Goal: Transaction & Acquisition: Obtain resource

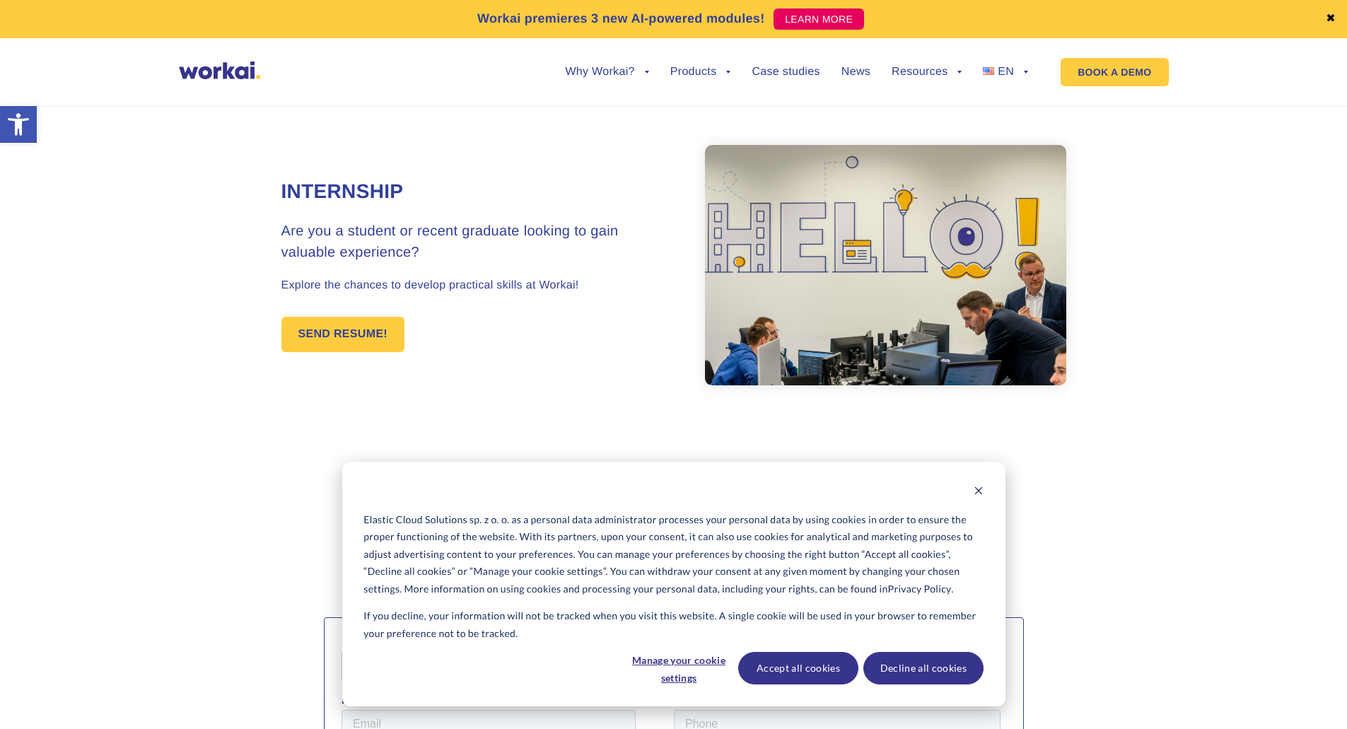
click at [983, 487] on div "Elastic Cloud Solutions sp. z o. o. as a personal data administrator processes …" at bounding box center [673, 584] width 663 height 245
click at [975, 491] on icon "Dismiss cookie banner" at bounding box center [978, 491] width 10 height 10
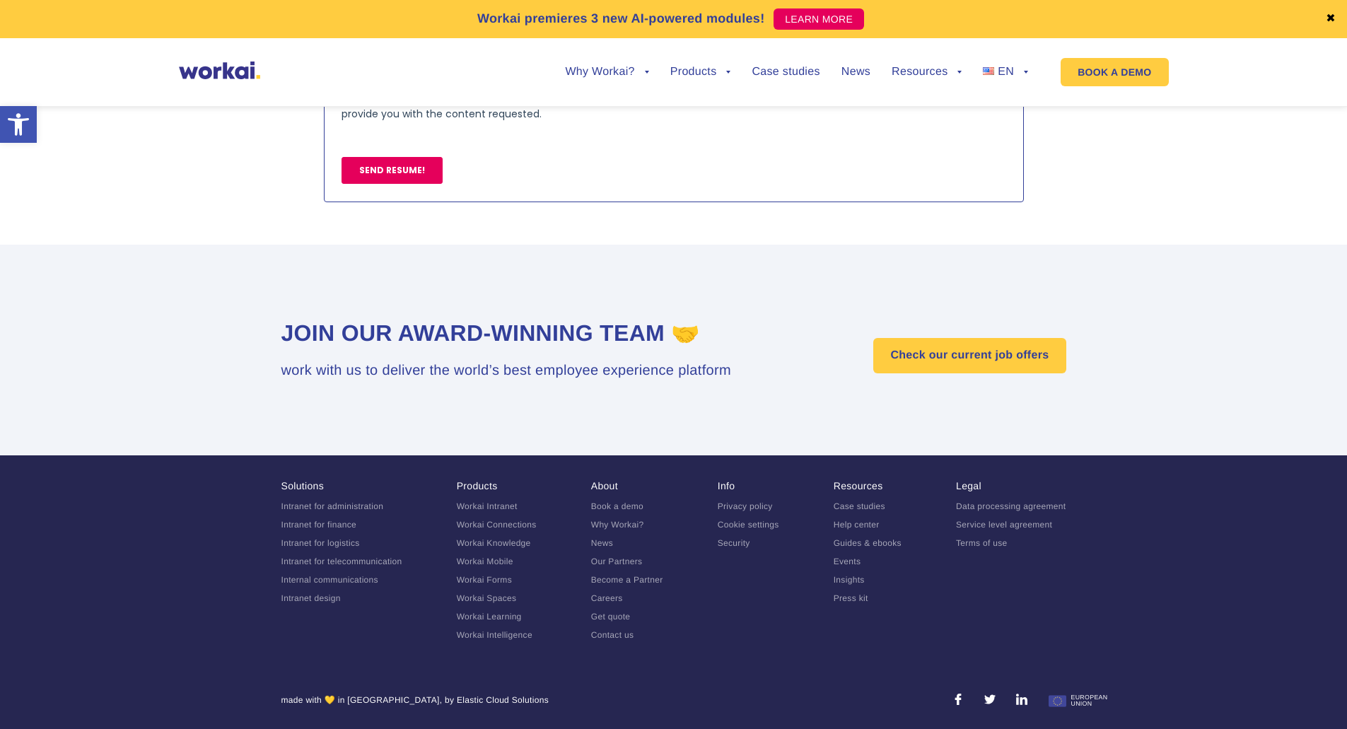
scroll to position [1144, 0]
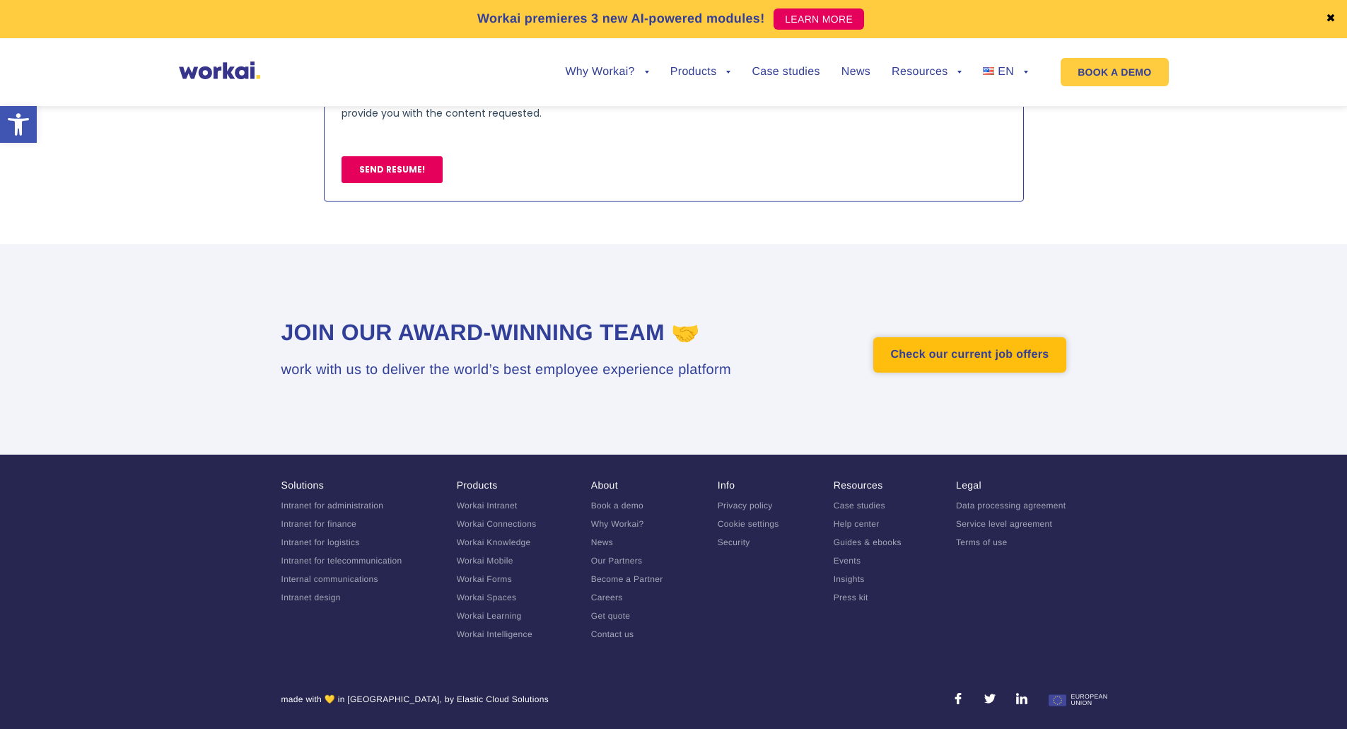
click at [891, 362] on link "Check our current job offers" at bounding box center [969, 354] width 192 height 35
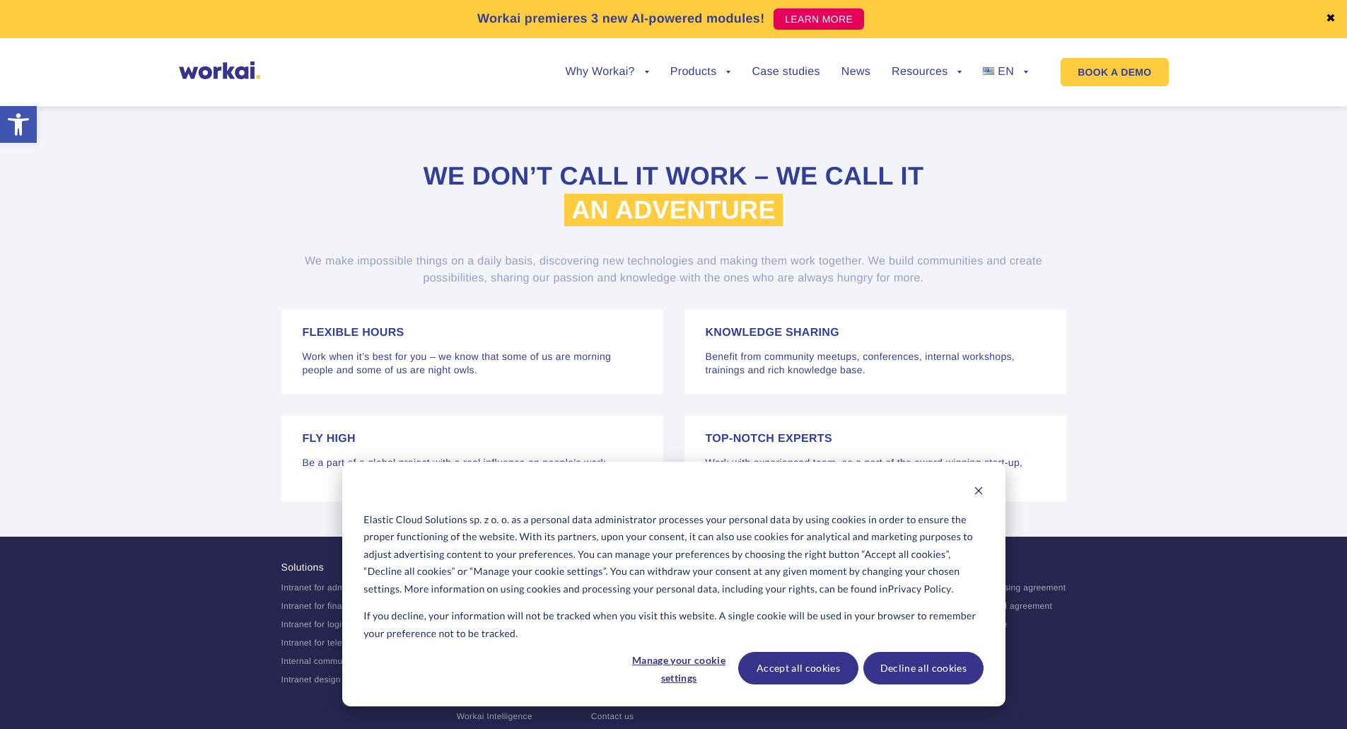
scroll to position [2874, 0]
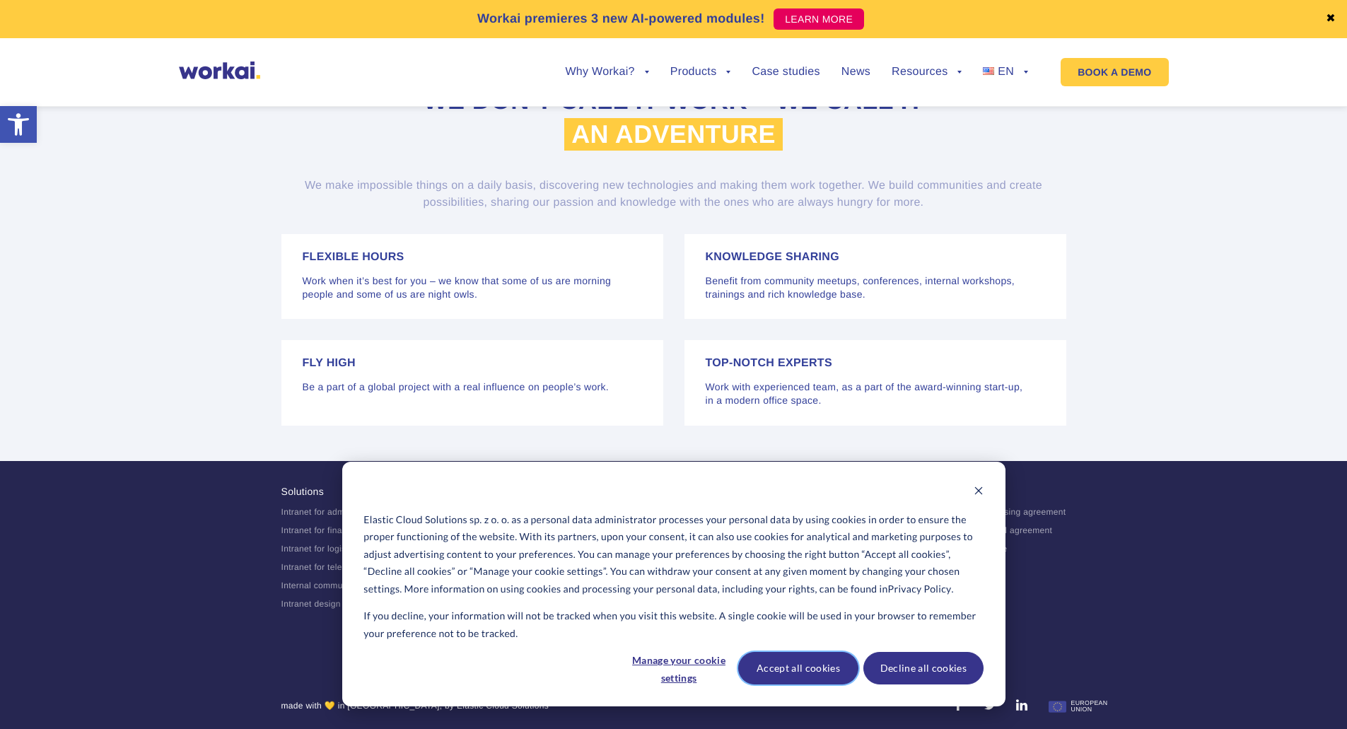
click at [845, 666] on button "Accept all cookies" at bounding box center [798, 668] width 120 height 33
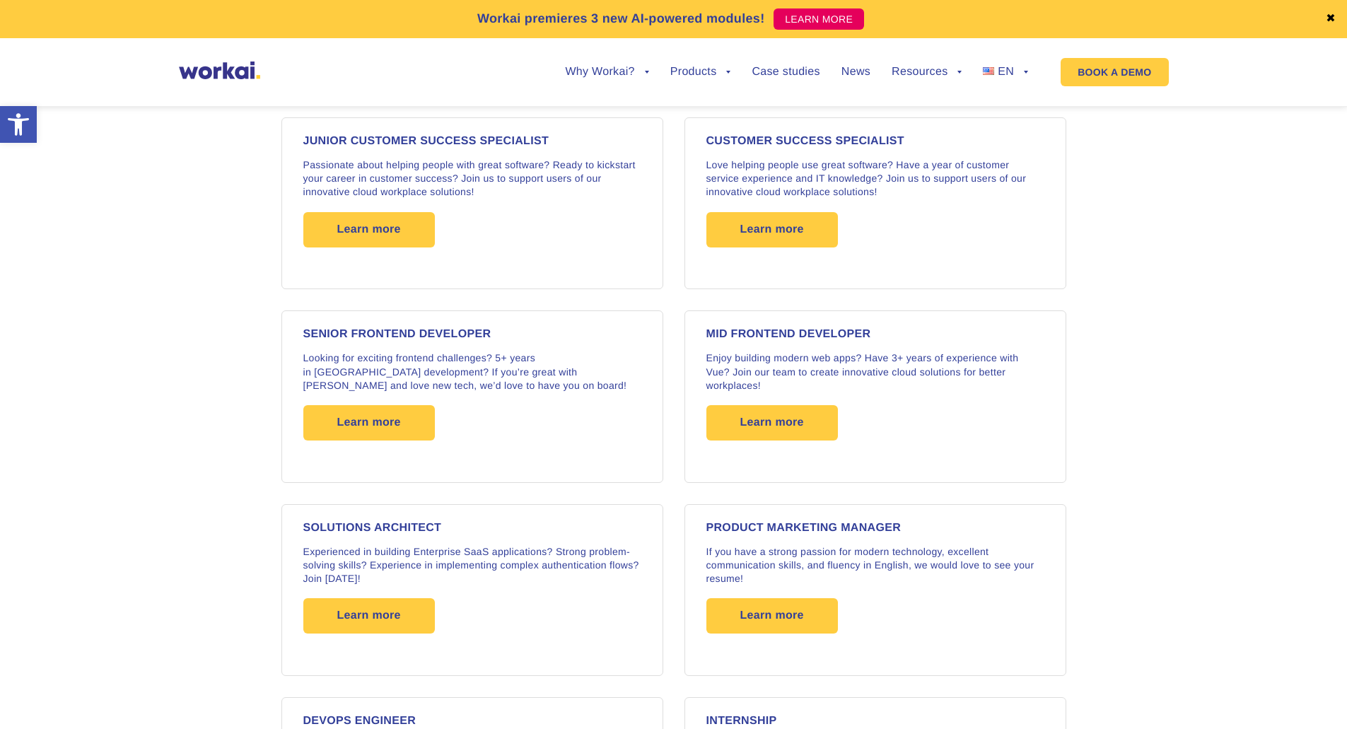
scroll to position [1912, 0]
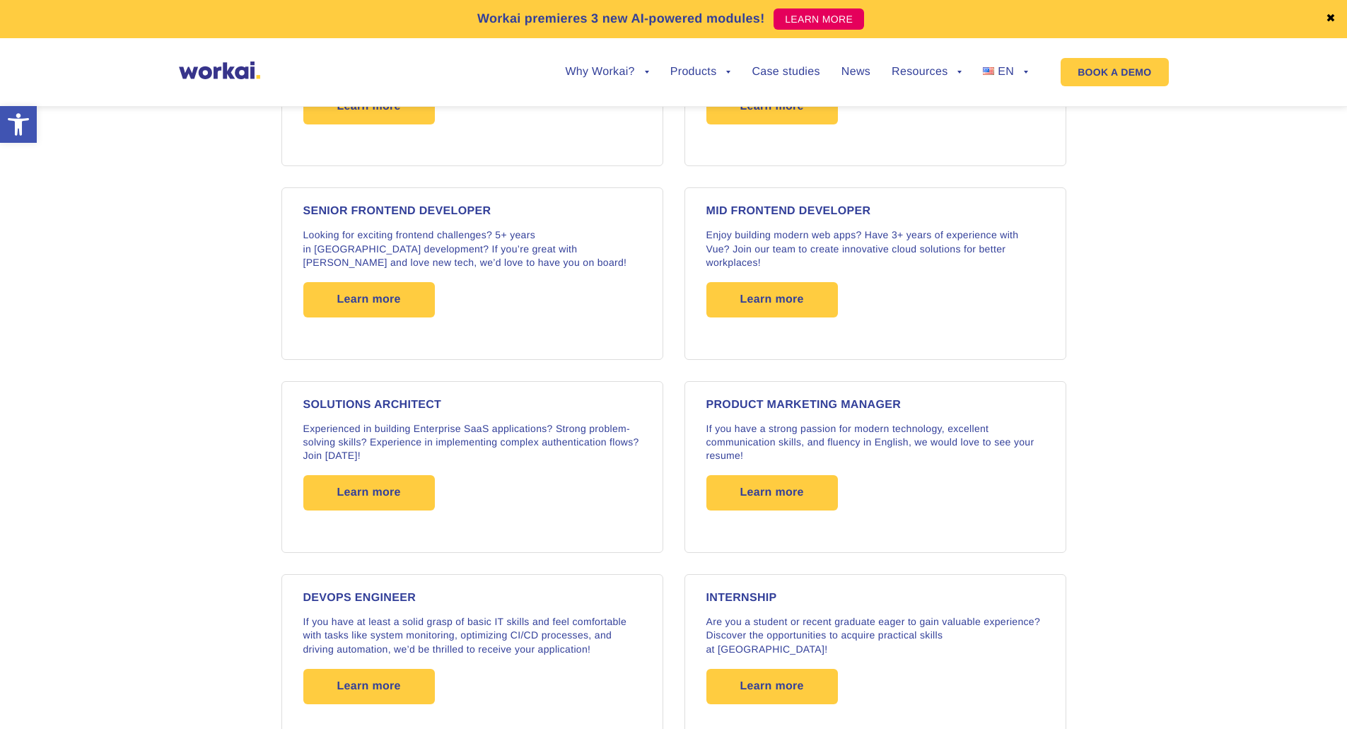
drag, startPoint x: 1335, startPoint y: 399, endPoint x: 1192, endPoint y: 723, distance: 353.9
click at [1335, 399] on section "UI/UX DESIGNER Are you experienced in designing intuitive and engaging interfac…" at bounding box center [673, 176] width 1347 height 1571
click at [148, 510] on section "UI/UX DESIGNER Are you experienced in designing intuitive and engaging interfac…" at bounding box center [673, 176] width 1347 height 1571
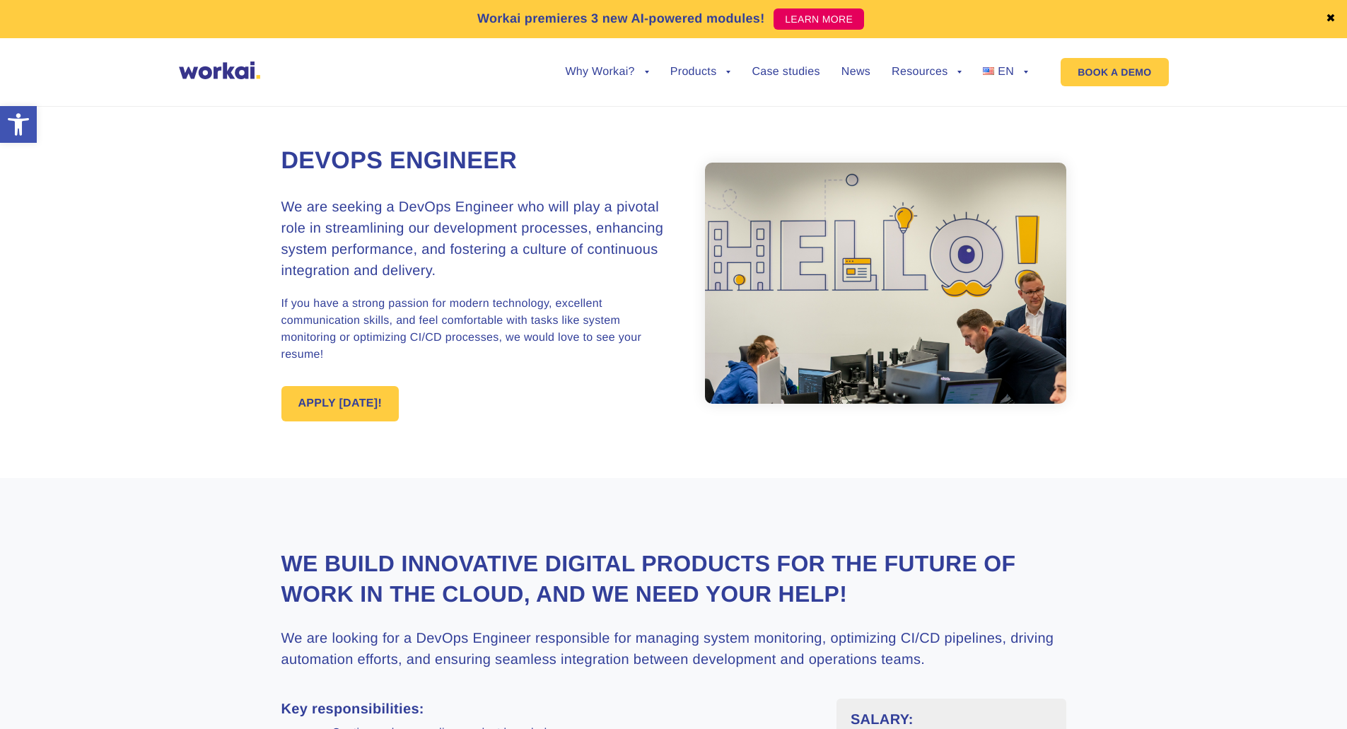
drag, startPoint x: 1341, startPoint y: 73, endPoint x: 1337, endPoint y: 57, distance: 16.1
click at [1341, 74] on div "Workai premieres 3 new AI-powered modules! LEARN MORE ✖ Why Workai? back Why Wo…" at bounding box center [673, 53] width 1347 height 107
click at [1017, 107] on link "PL" at bounding box center [998, 115] width 71 height 33
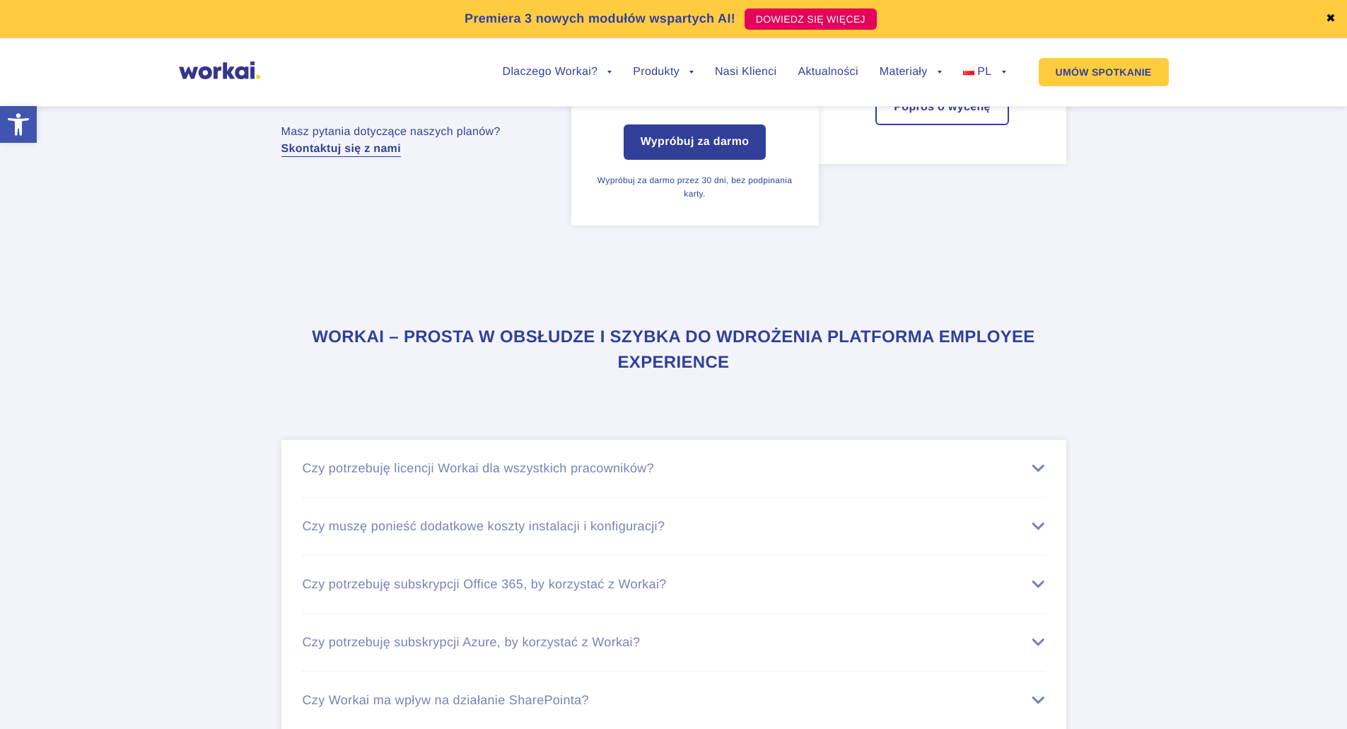
scroll to position [7125, 0]
